Goal: Find specific page/section: Find specific page/section

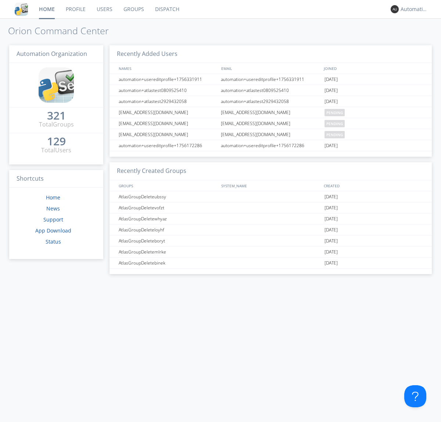
click at [167, 9] on link "Dispatch" at bounding box center [167, 9] width 35 height 18
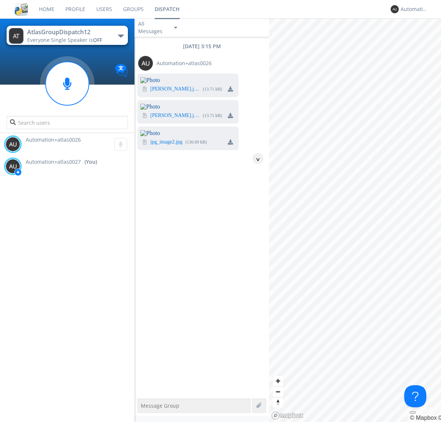
scroll to position [134, 0]
click at [231, 144] on img at bounding box center [230, 141] width 5 height 5
click at [413, 9] on div "Automation+atlas0027" at bounding box center [415, 9] width 28 height 7
